Goal: Information Seeking & Learning: Learn about a topic

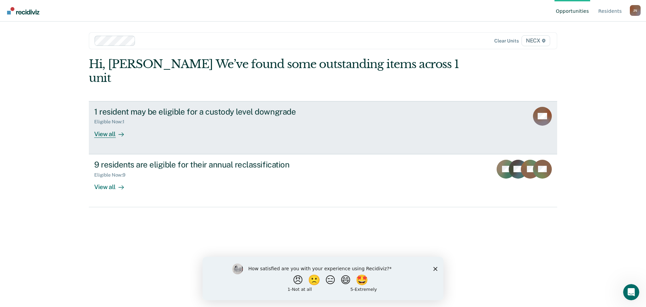
click at [172, 117] on div "1 resident may be eligible for a custody level downgrade Eligible Now : 1 View …" at bounding box center [220, 122] width 252 height 31
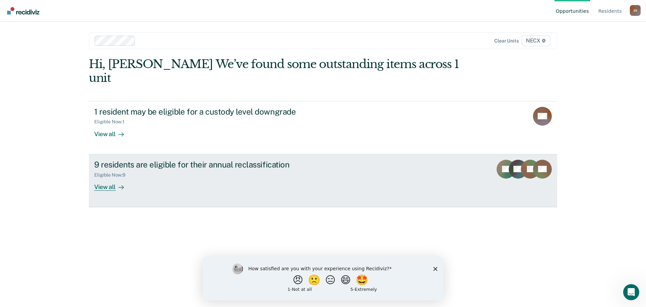
click at [231, 170] on div "9 residents are eligible for their annual reclassification Eligible Now : 9 Vie…" at bounding box center [220, 175] width 252 height 31
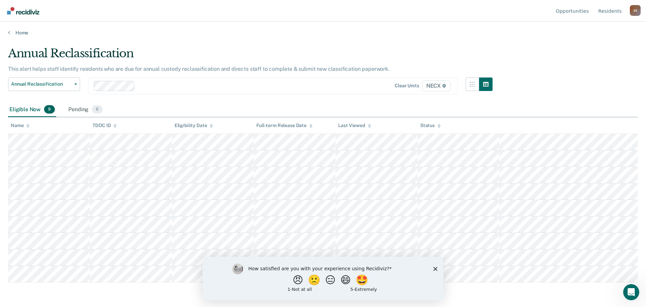
click at [516, 12] on nav "Opportunities Resident s [PERSON_NAME] [PERSON_NAME] Profile How it works Log O…" at bounding box center [322, 10] width 635 height 21
